Goal: Navigation & Orientation: Find specific page/section

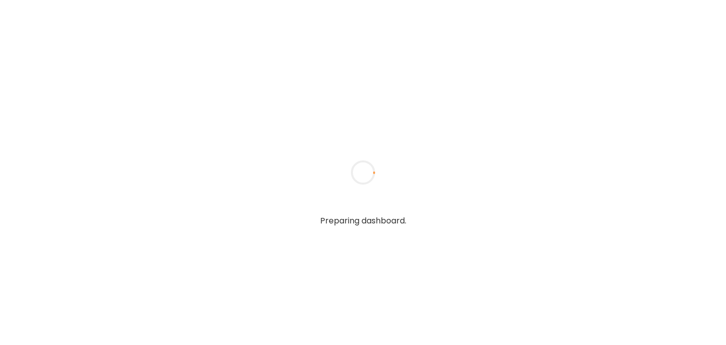
type input "******"
type input "**********"
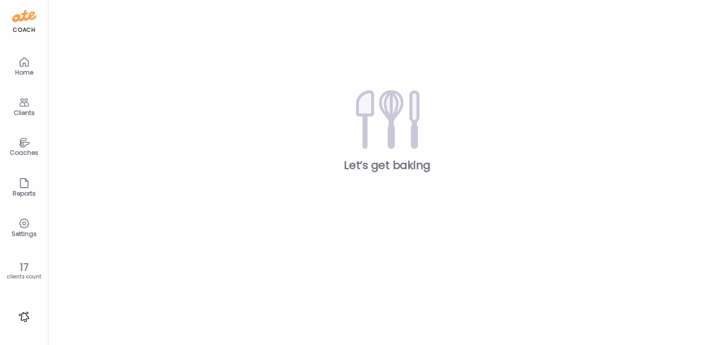
type input "**********"
click at [23, 111] on div "Clients" at bounding box center [24, 112] width 36 height 7
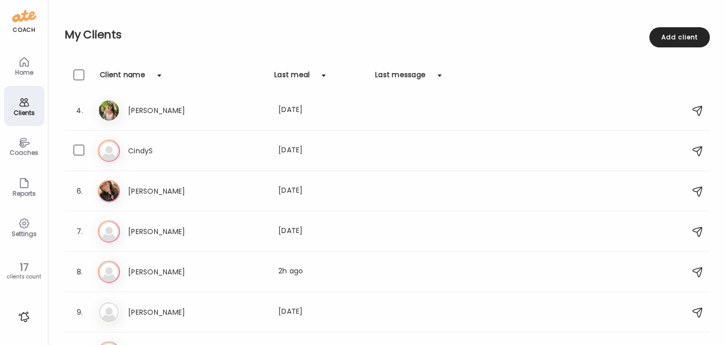
scroll to position [148, 0]
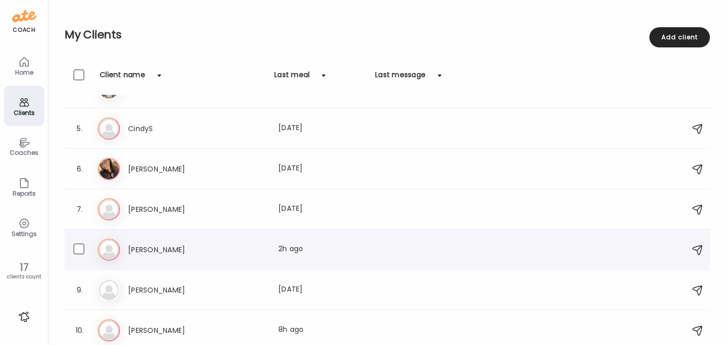
click at [136, 249] on h3 "[PERSON_NAME]" at bounding box center [172, 250] width 89 height 12
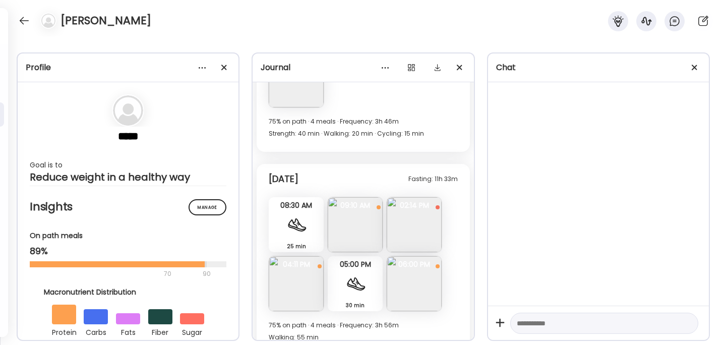
scroll to position [11088, 0]
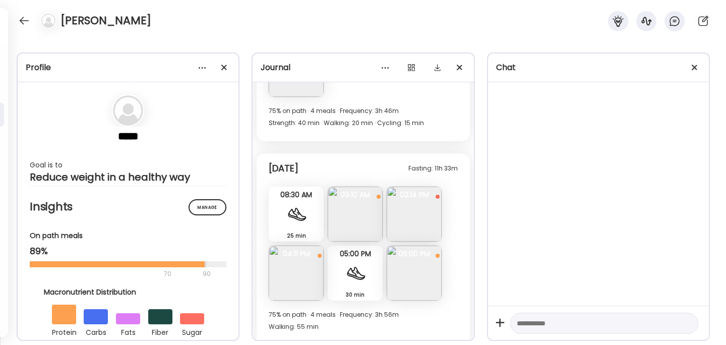
click at [302, 254] on img at bounding box center [296, 273] width 55 height 55
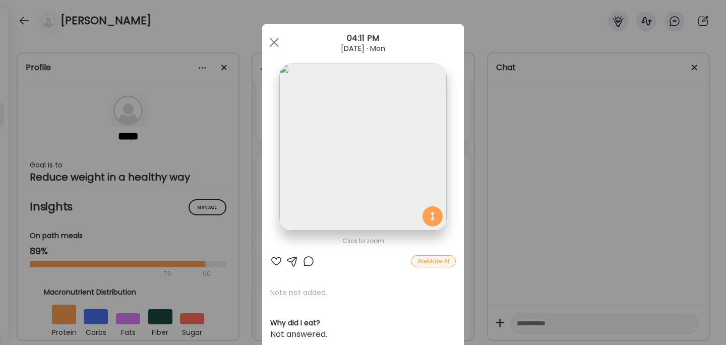
click at [565, 178] on div "Ate Coach Dashboard Wahoo! It’s official Take a moment to set up your Coach Pro…" at bounding box center [363, 172] width 726 height 345
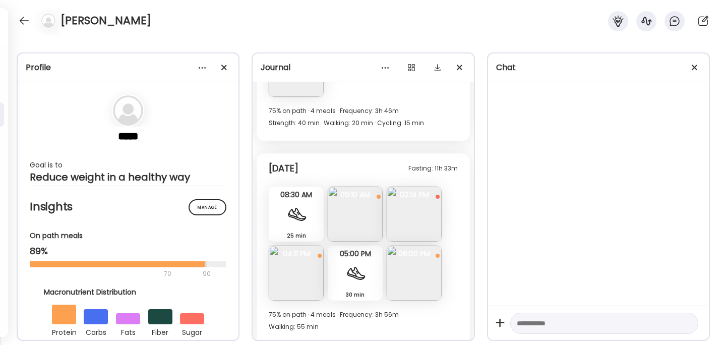
click at [422, 266] on img at bounding box center [414, 273] width 55 height 55
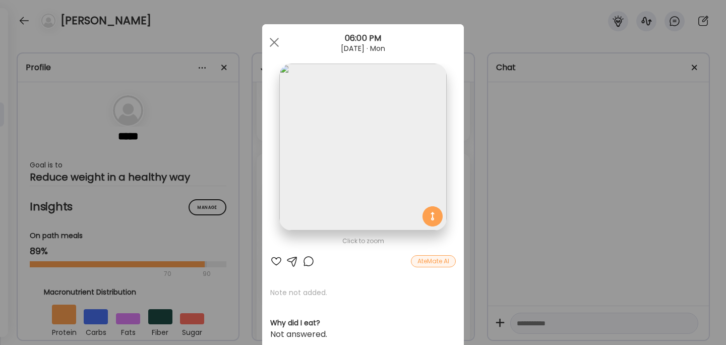
click at [556, 226] on div "Ate Coach Dashboard Wahoo! It’s official Take a moment to set up your Coach Pro…" at bounding box center [363, 172] width 726 height 345
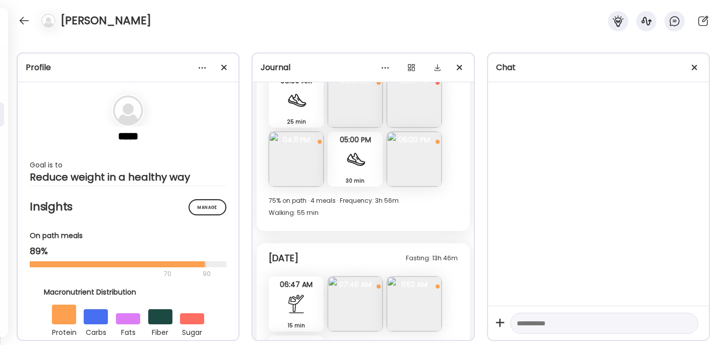
scroll to position [11289, 0]
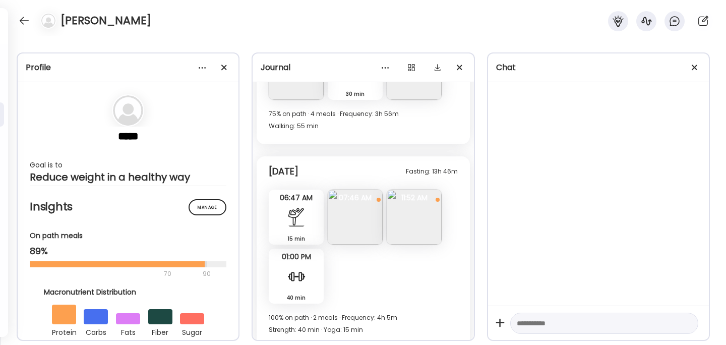
click at [371, 203] on img at bounding box center [355, 217] width 55 height 55
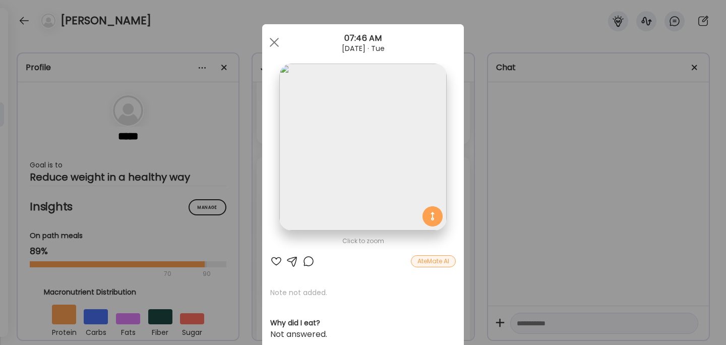
click at [505, 178] on div "Ate Coach Dashboard Wahoo! It’s official Take a moment to set up your Coach Pro…" at bounding box center [363, 172] width 726 height 345
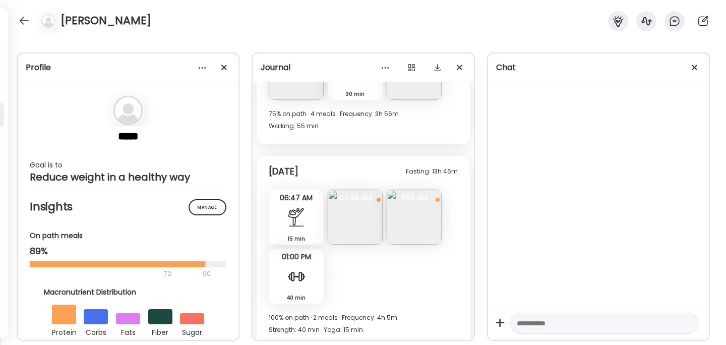
click at [419, 204] on img at bounding box center [414, 217] width 55 height 55
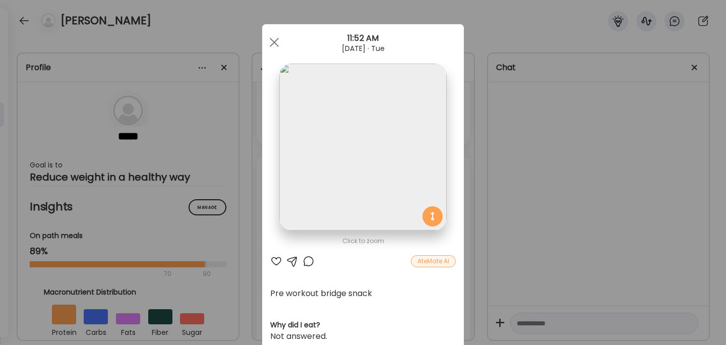
click at [502, 184] on div "Ate Coach Dashboard Wahoo! It’s official Take a moment to set up your Coach Pro…" at bounding box center [363, 172] width 726 height 345
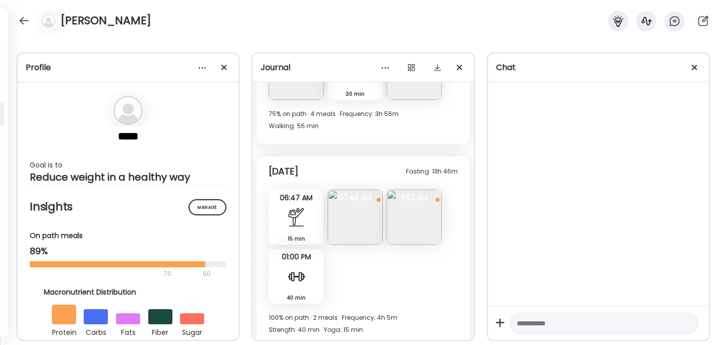
click at [419, 203] on img at bounding box center [414, 217] width 55 height 55
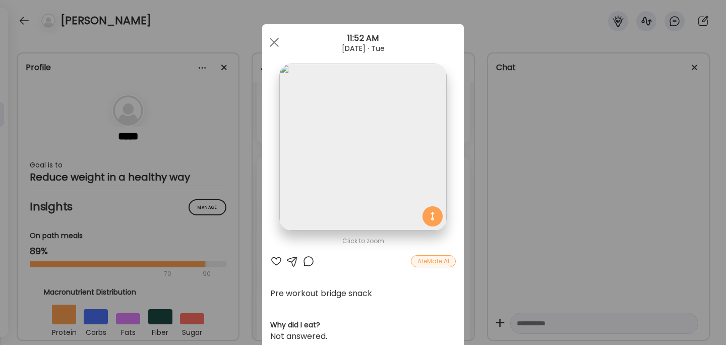
click at [521, 188] on div "Ate Coach Dashboard Wahoo! It’s official Take a moment to set up your Coach Pro…" at bounding box center [363, 172] width 726 height 345
